Goal: Find specific page/section: Find specific page/section

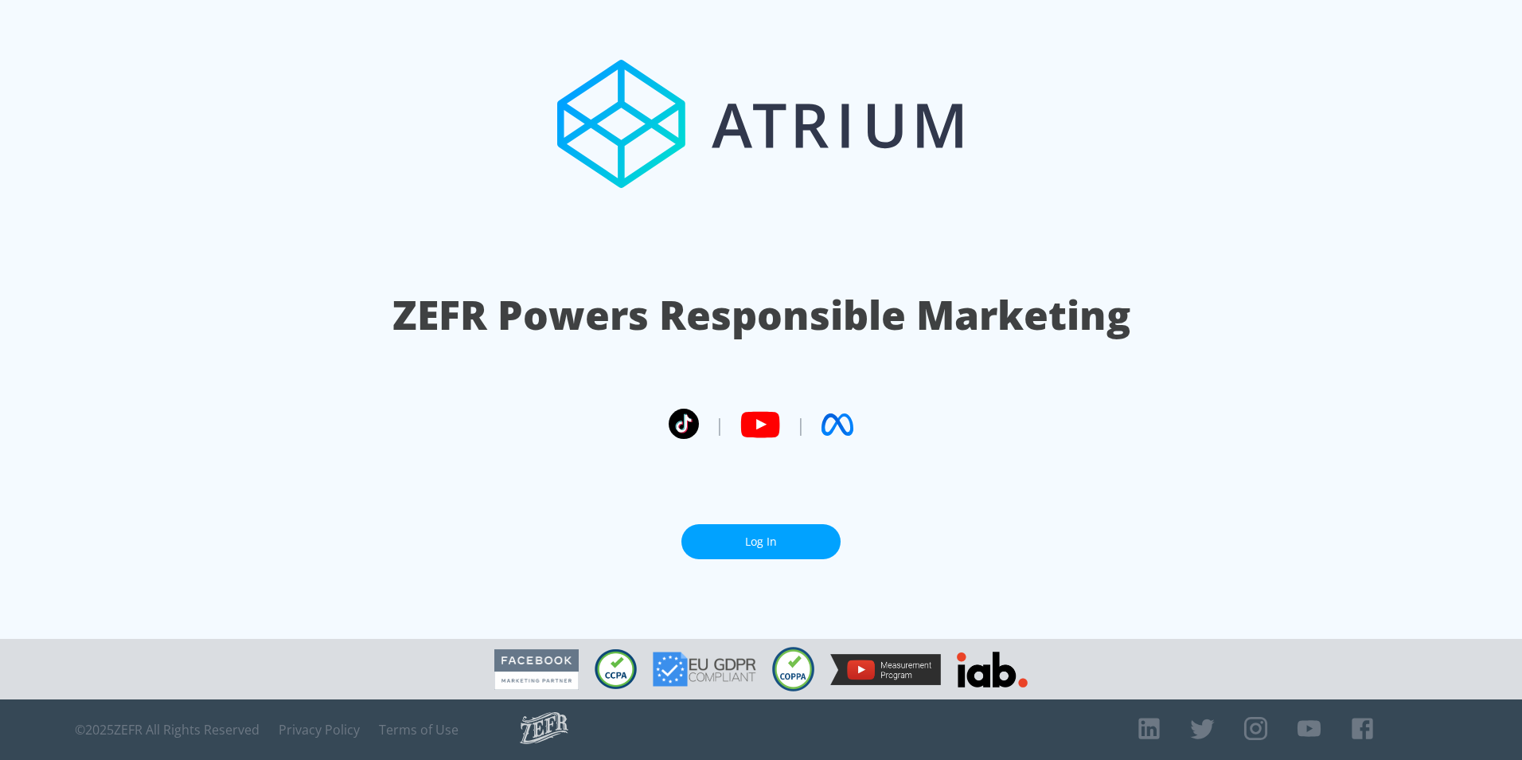
click at [779, 537] on link "Log In" at bounding box center [760, 542] width 159 height 36
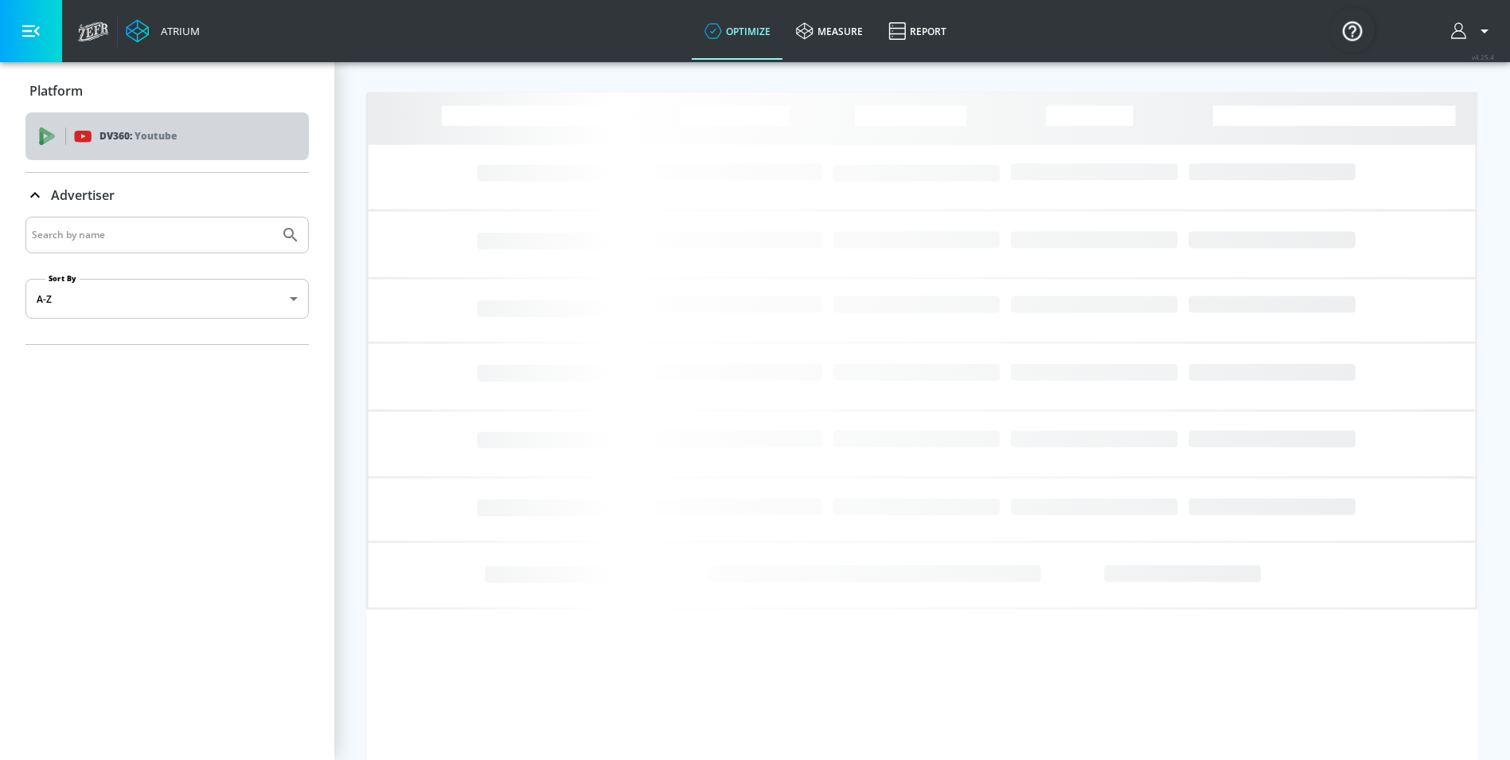
click at [162, 116] on div "DV360: Youtube" at bounding box center [166, 136] width 283 height 48
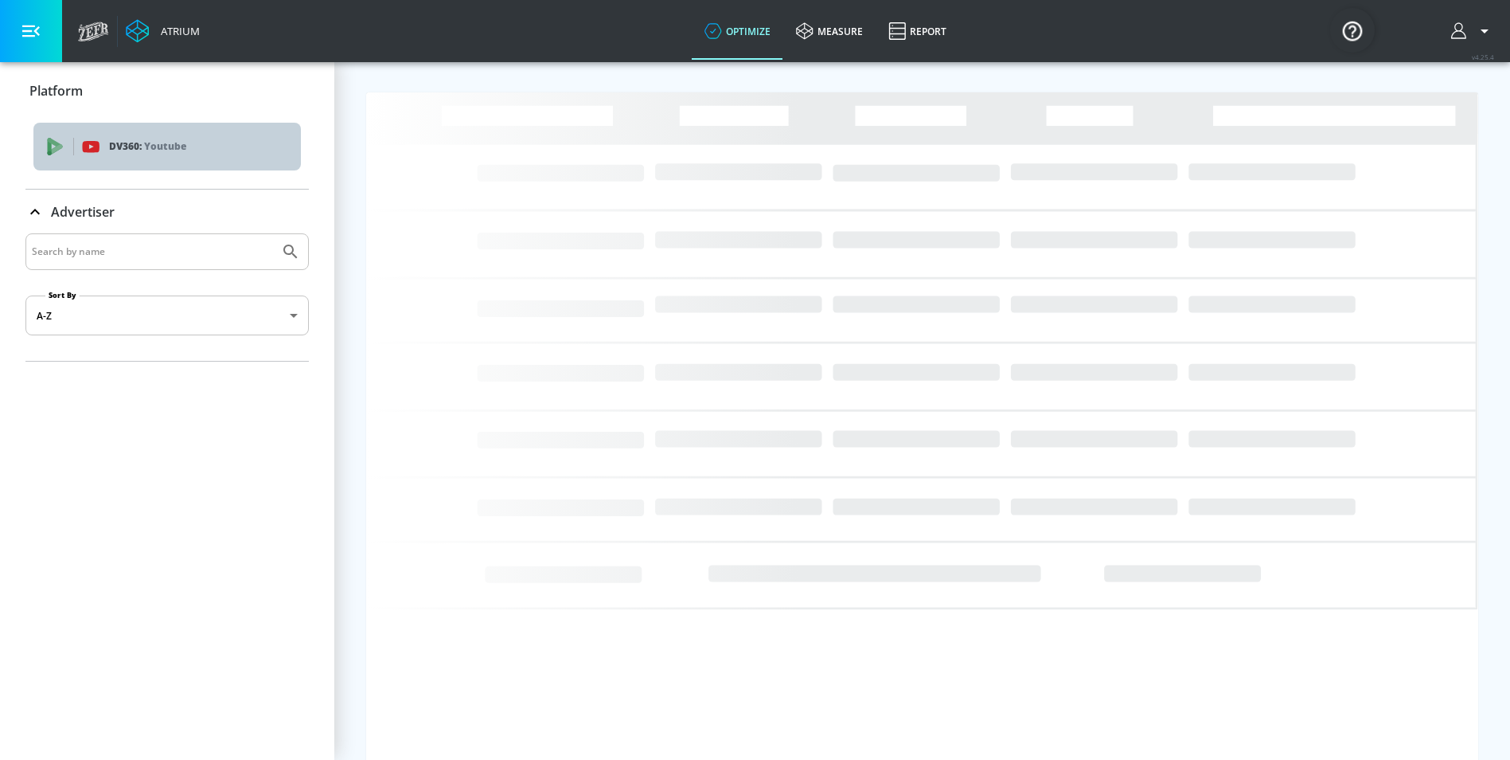
click at [164, 148] on p "Youtube" at bounding box center [165, 146] width 42 height 17
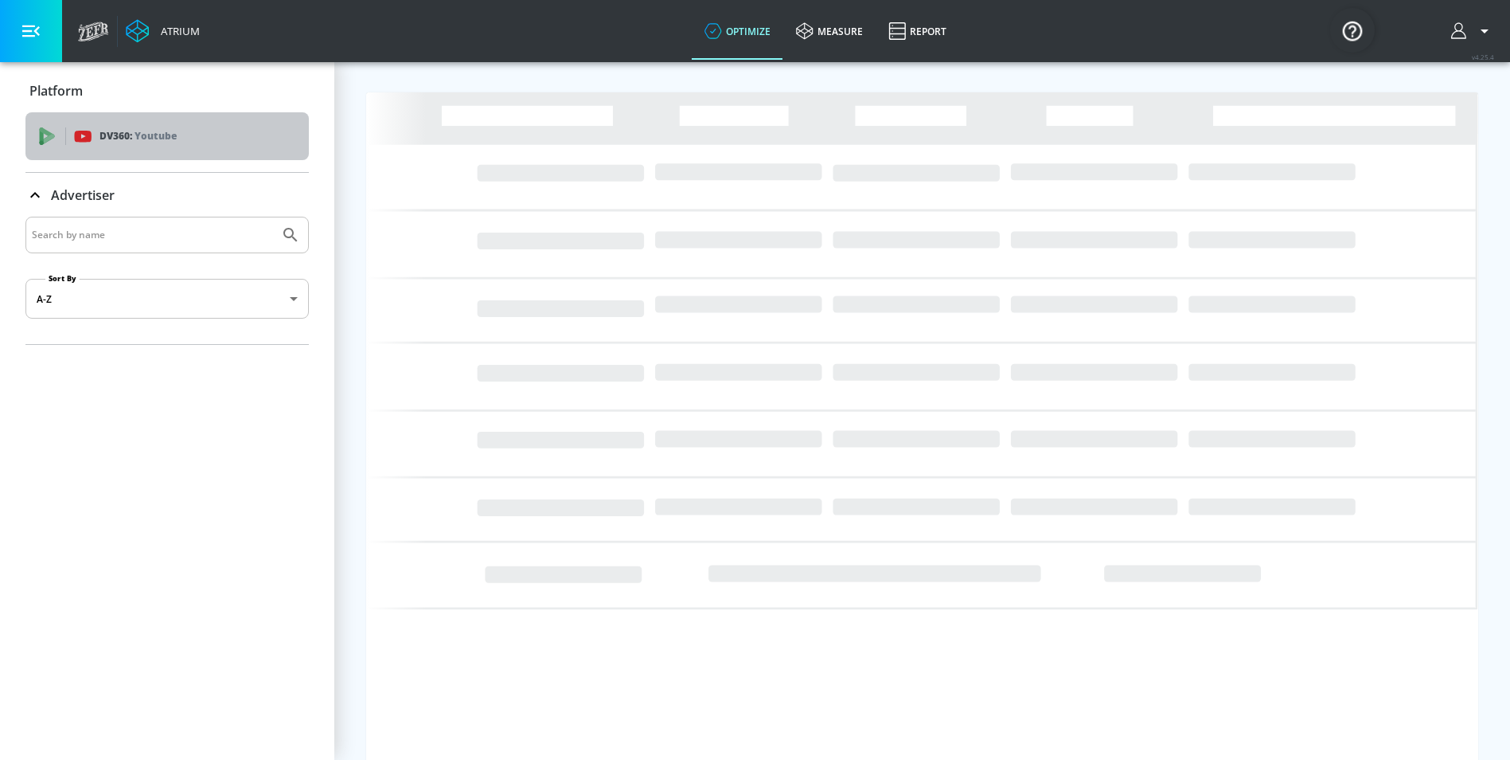
click at [164, 148] on div "DV360: Youtube" at bounding box center [166, 136] width 283 height 48
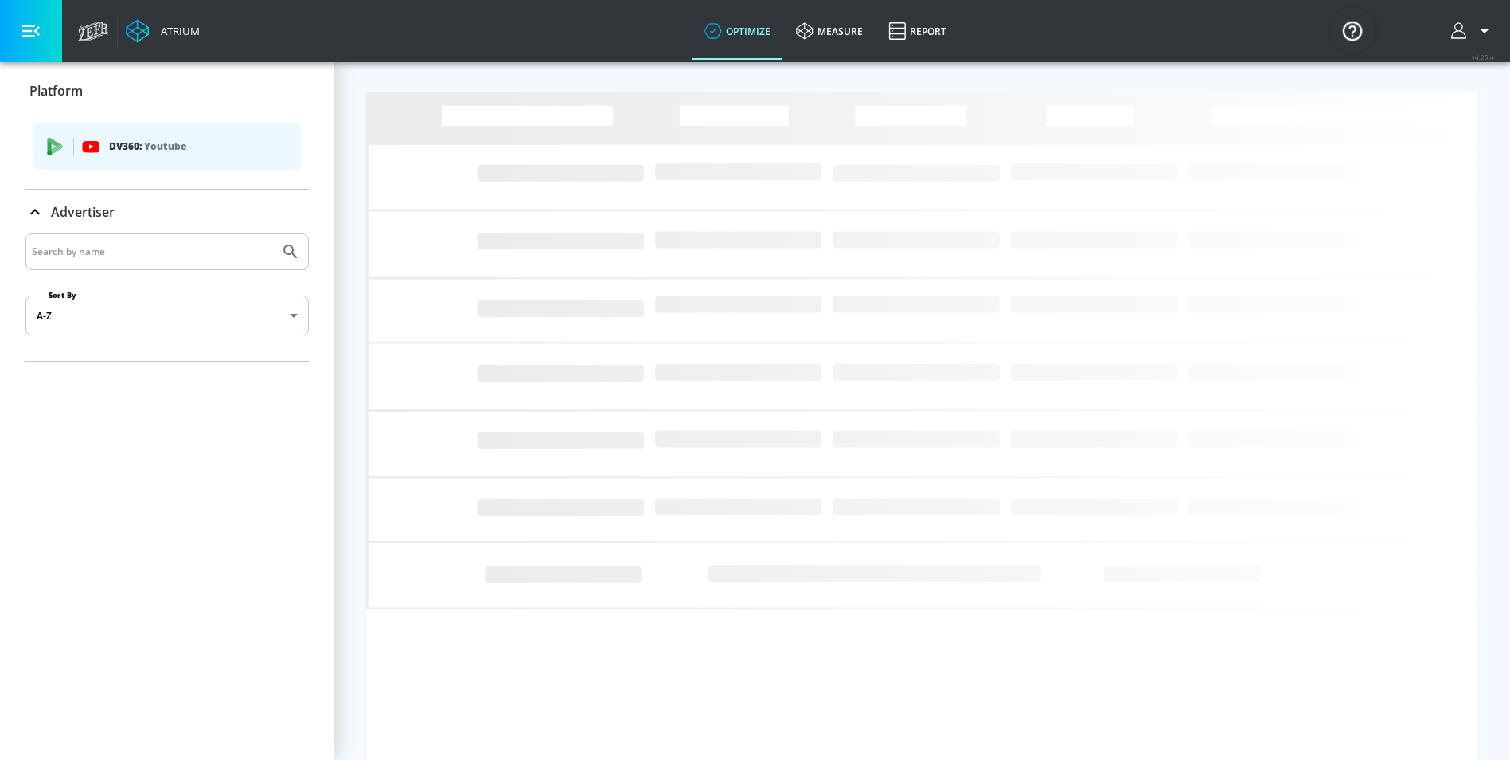
click at [141, 155] on div "DV360: Youtube" at bounding box center [167, 147] width 268 height 48
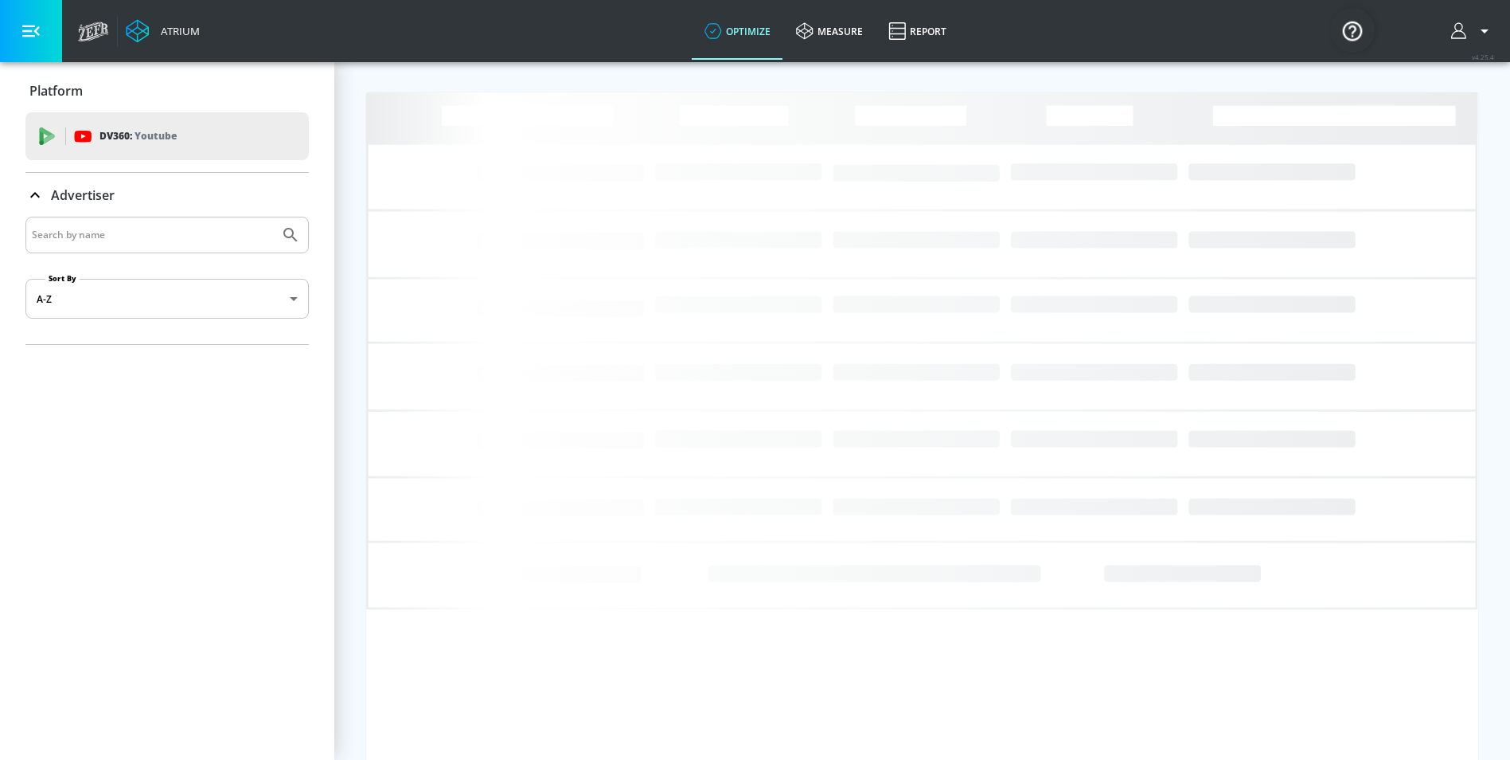
click at [40, 36] on button "button" at bounding box center [31, 31] width 62 height 62
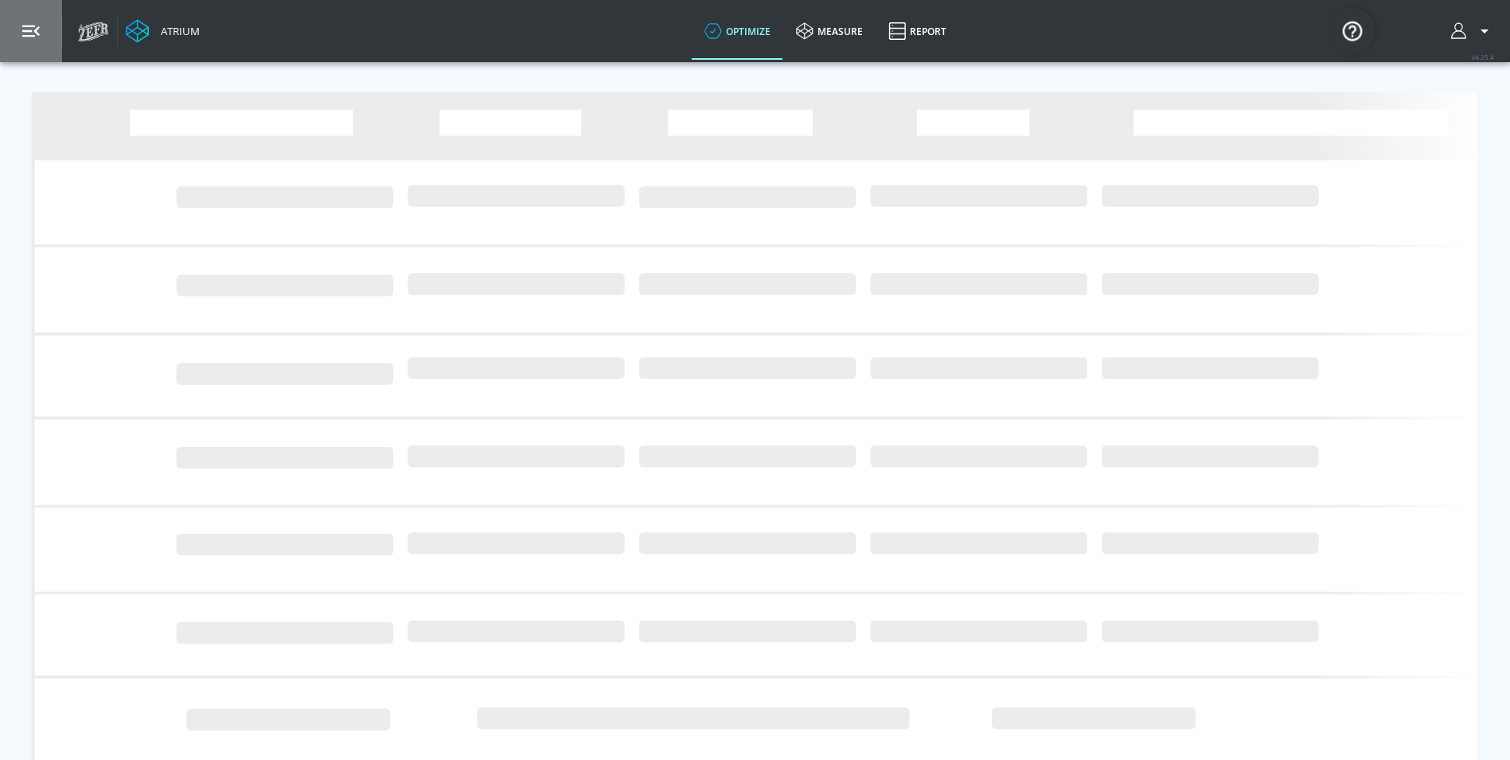
click at [41, 36] on button "button" at bounding box center [31, 31] width 62 height 62
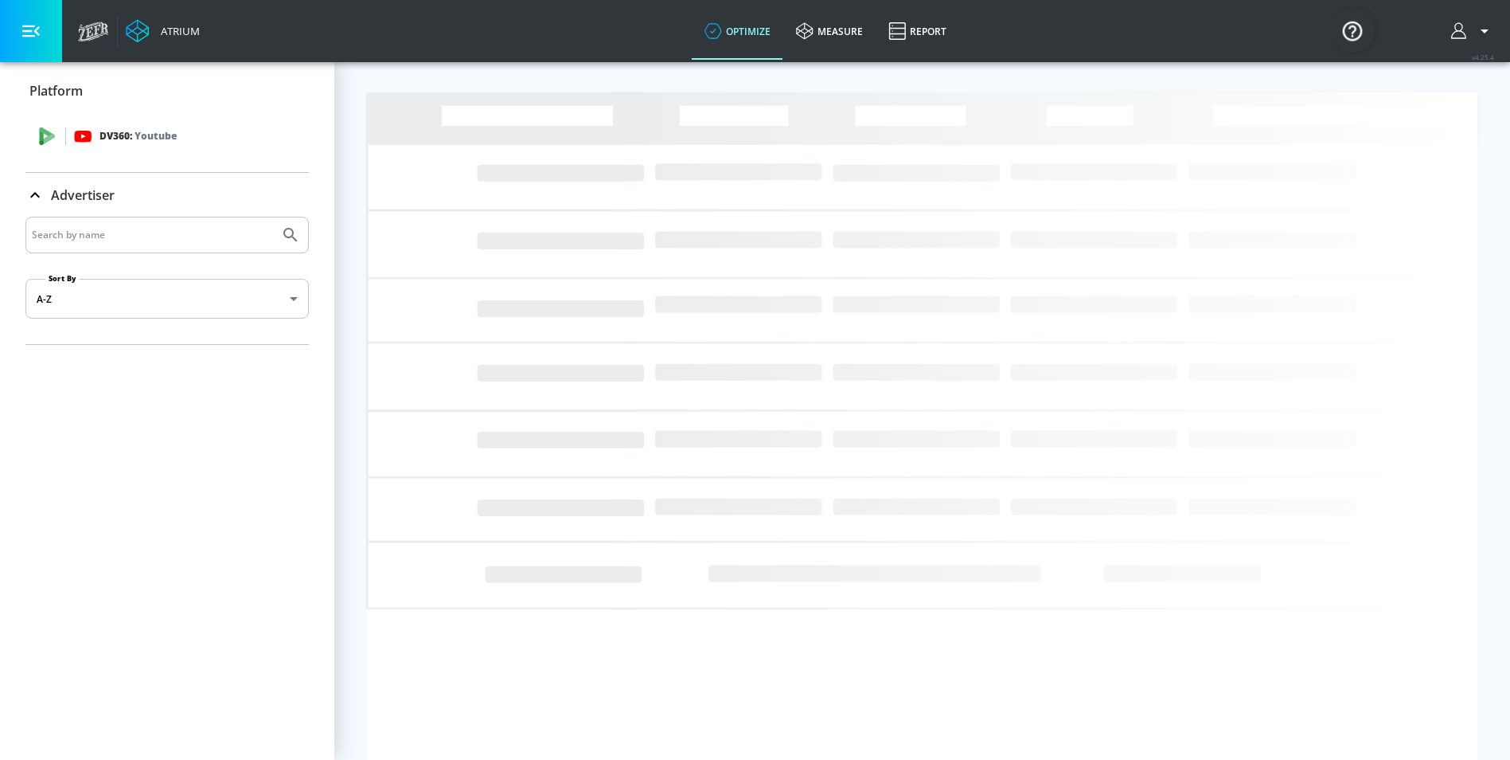
click at [273, 147] on div "DV360: Youtube" at bounding box center [166, 136] width 283 height 48
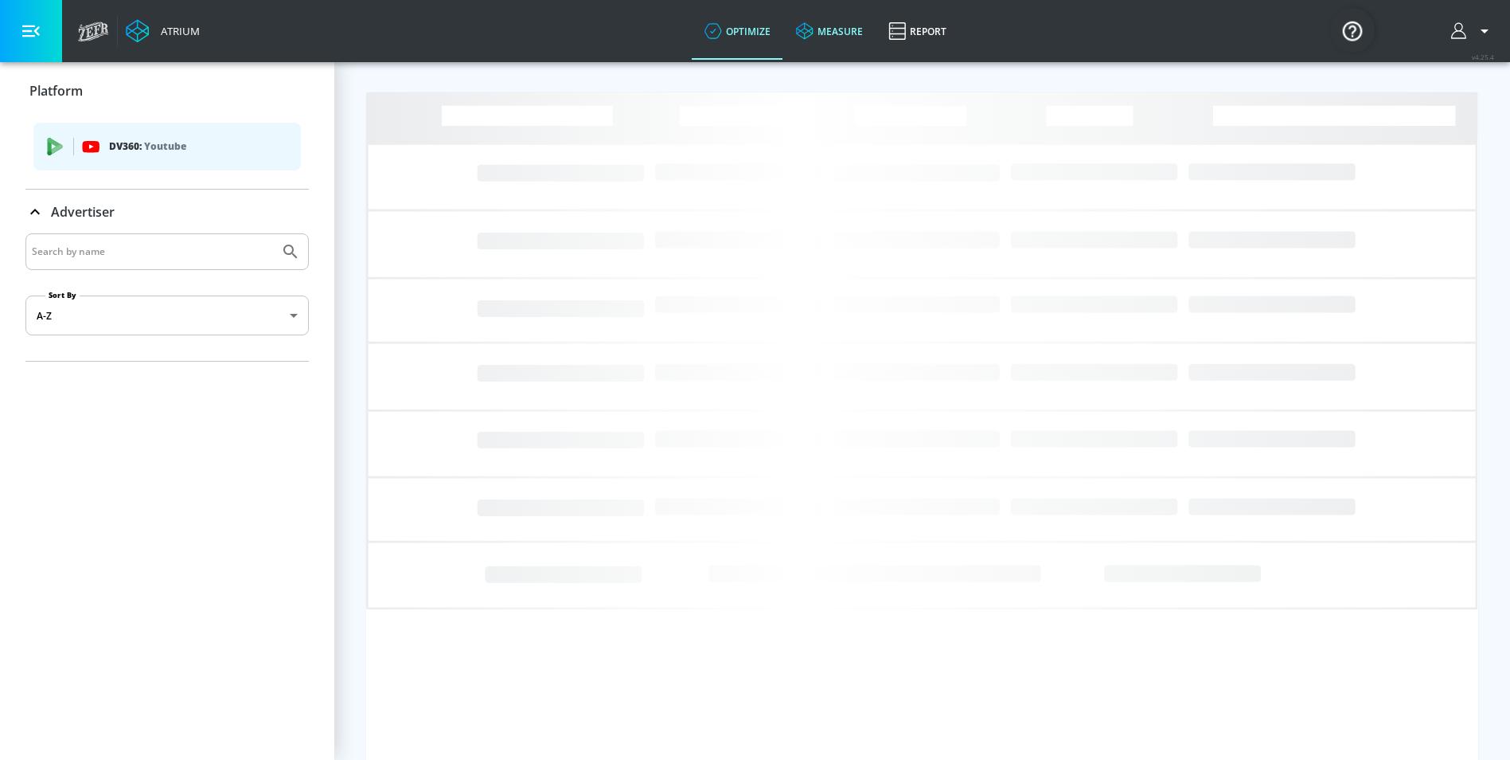
click at [792, 25] on link "measure" at bounding box center [829, 30] width 92 height 57
